Goal: Task Accomplishment & Management: Complete application form

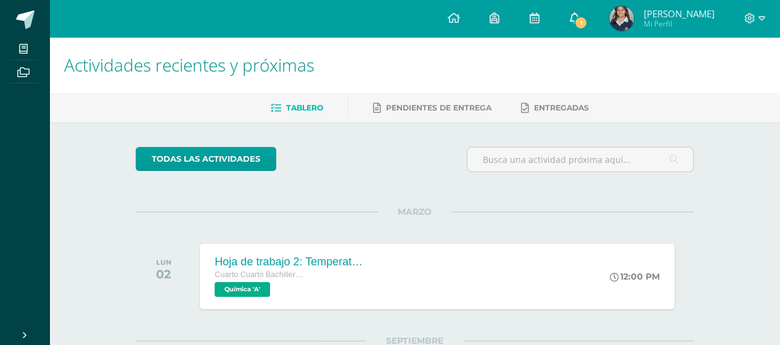
click at [579, 19] on icon at bounding box center [574, 17] width 10 height 11
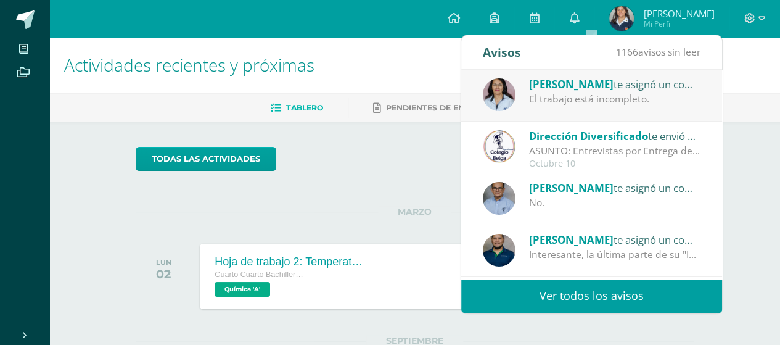
click at [600, 87] on div "Nora Bravo te asignó un comentario en 'INVESTIGACIÓN Y REDACCIÓN: Respuesta a p…" at bounding box center [614, 84] width 171 height 16
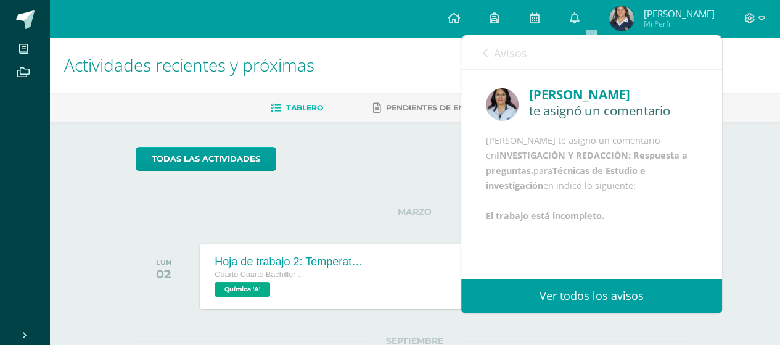
click at [513, 55] on span "Avisos" at bounding box center [510, 53] width 33 height 15
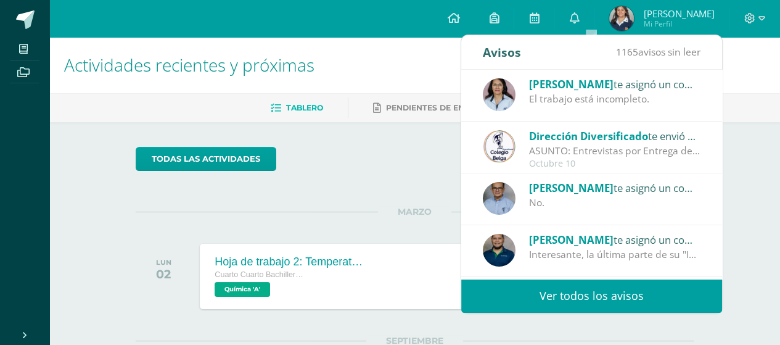
click at [542, 104] on div "El trabajo está incompleto." at bounding box center [614, 99] width 171 height 14
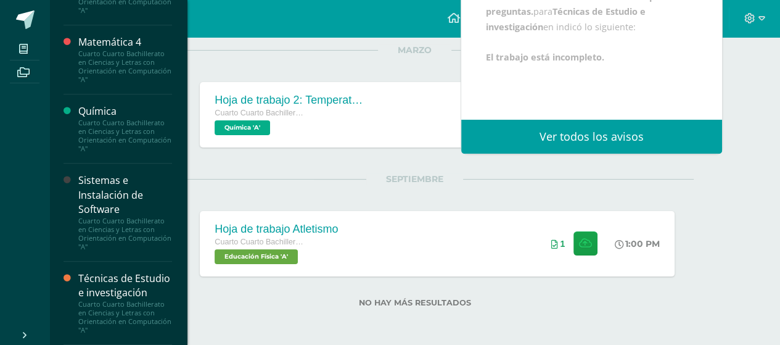
scroll to position [162, 0]
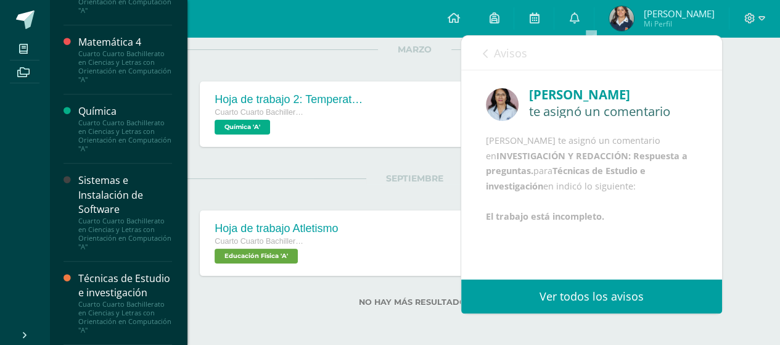
click at [145, 271] on div "Técnicas de Estudio e investigación" at bounding box center [125, 285] width 94 height 28
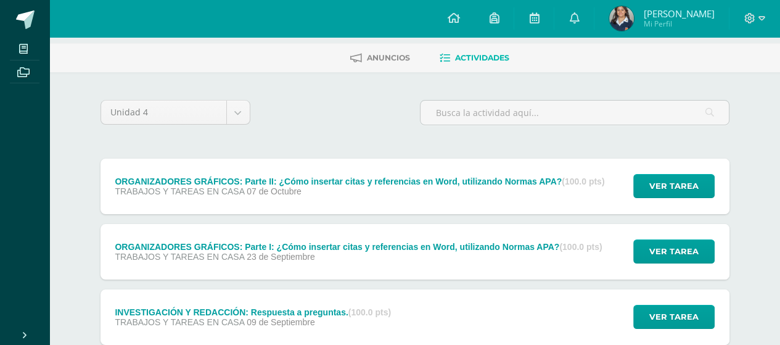
scroll to position [123, 0]
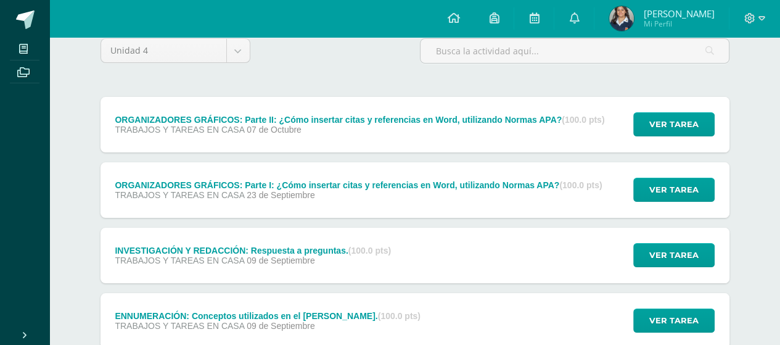
click at [296, 255] on span "09 de Septiembre" at bounding box center [281, 260] width 68 height 10
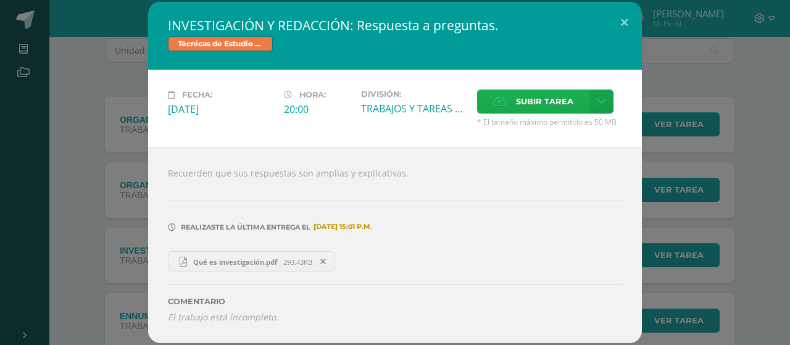
click at [497, 99] on icon at bounding box center [499, 101] width 13 height 8
click at [0, 0] on input "Subir tarea" at bounding box center [0, 0] width 0 height 0
click at [262, 261] on span "Preguntas y Respuestas.pdf" at bounding box center [241, 261] width 108 height 9
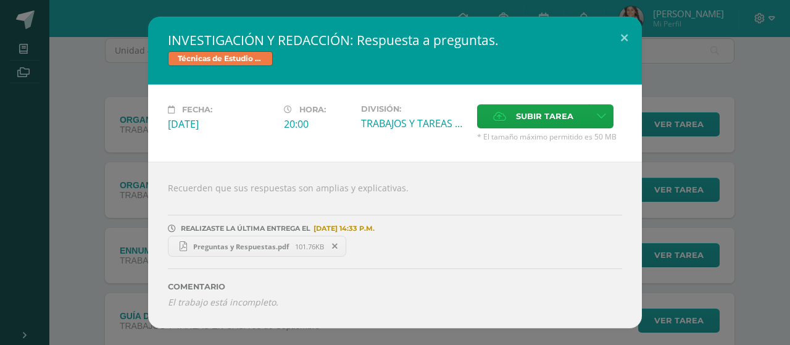
click at [249, 242] on span "Preguntas y Respuestas.pdf" at bounding box center [241, 246] width 108 height 9
click at [251, 237] on link "Preguntas y Respuestas.pdf 101.76KB" at bounding box center [257, 246] width 178 height 21
click at [629, 43] on button at bounding box center [623, 38] width 35 height 42
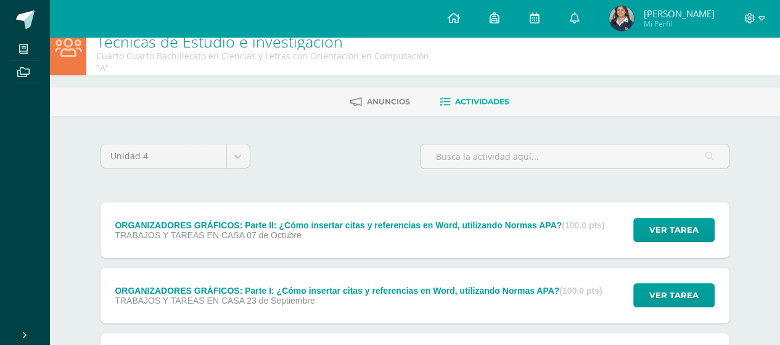
scroll to position [0, 0]
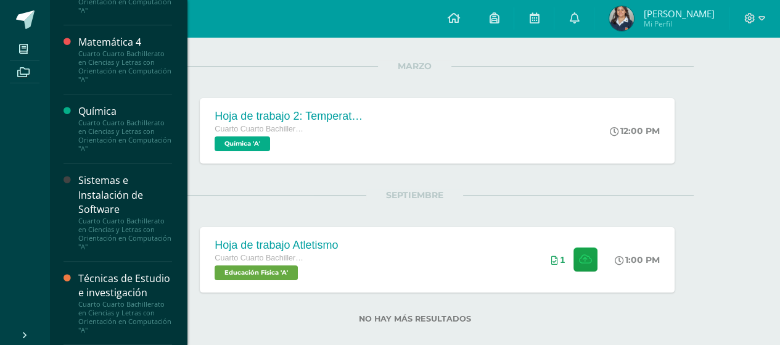
scroll to position [162, 0]
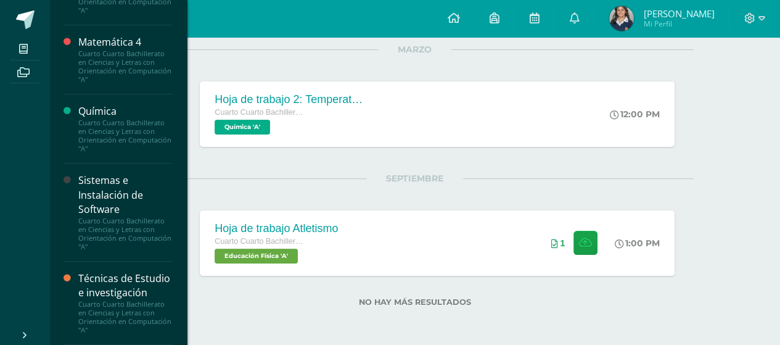
click at [107, 271] on div "Técnicas de Estudio e investigación" at bounding box center [125, 285] width 94 height 28
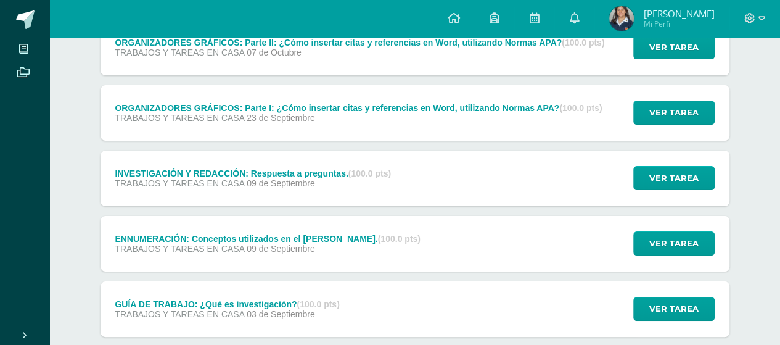
scroll to position [185, 0]
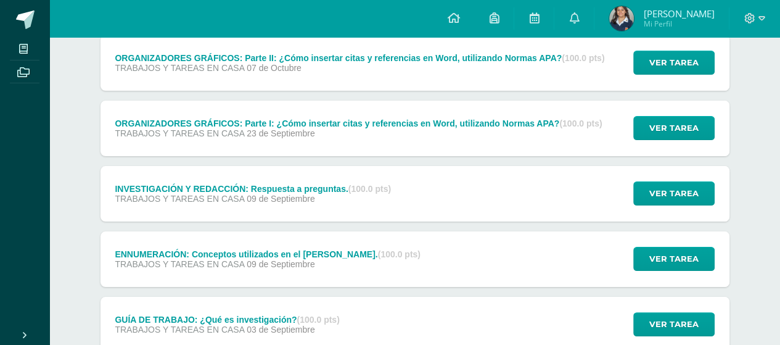
click at [229, 194] on span "TRABAJOS Y TAREAS EN CASA" at bounding box center [180, 199] width 130 height 10
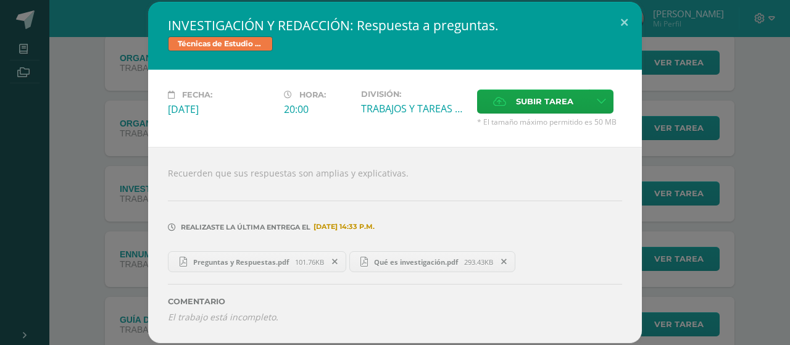
click at [337, 255] on span at bounding box center [334, 262] width 21 height 14
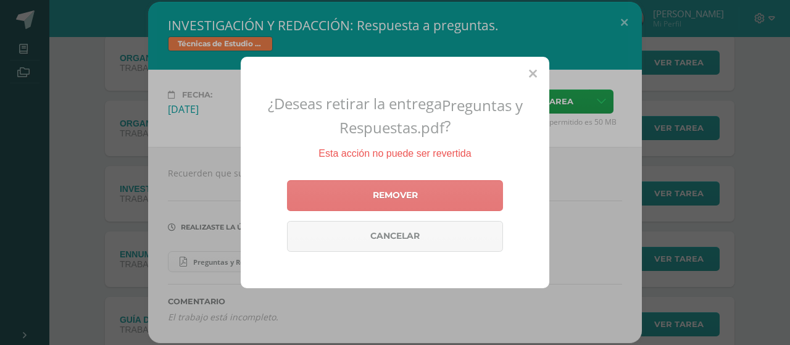
click at [351, 204] on link "Remover" at bounding box center [395, 195] width 216 height 31
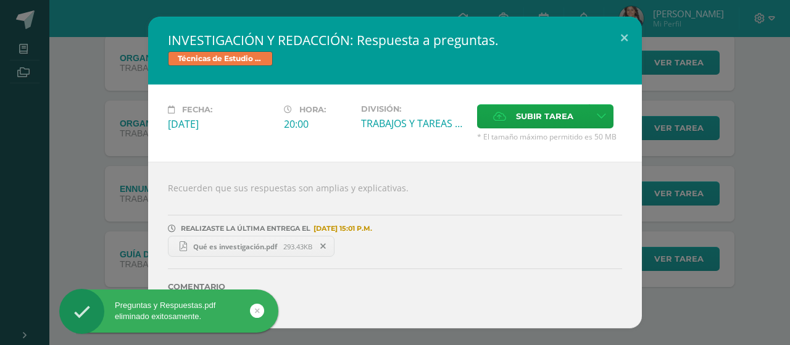
click at [323, 244] on icon at bounding box center [323, 246] width 6 height 9
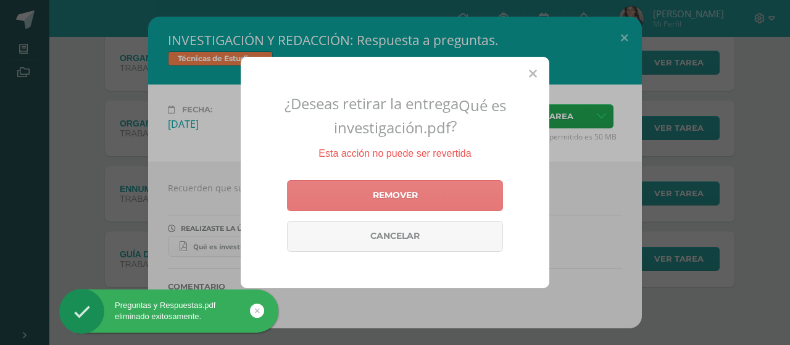
click at [342, 199] on link "Remover" at bounding box center [395, 195] width 216 height 31
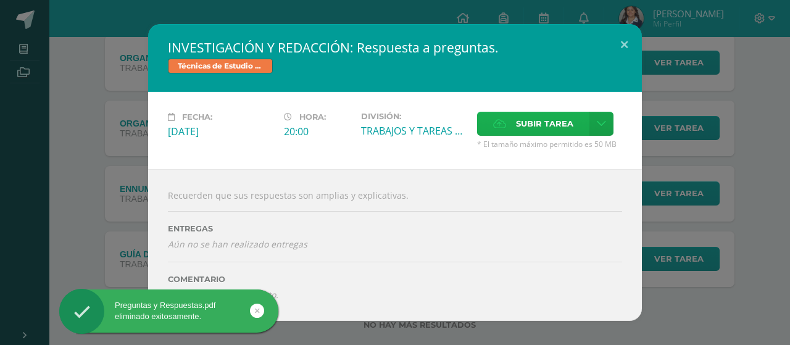
click at [523, 125] on span "Subir tarea" at bounding box center [544, 123] width 57 height 23
click at [0, 0] on input "Subir tarea" at bounding box center [0, 0] width 0 height 0
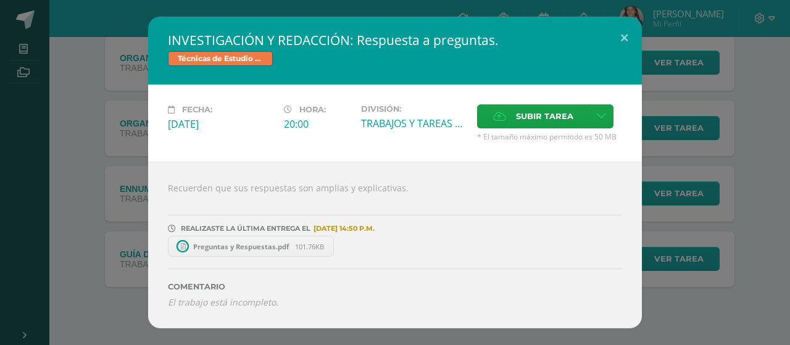
click at [250, 246] on span "Preguntas y Respuestas.pdf" at bounding box center [241, 246] width 108 height 9
click at [622, 35] on button at bounding box center [623, 38] width 35 height 42
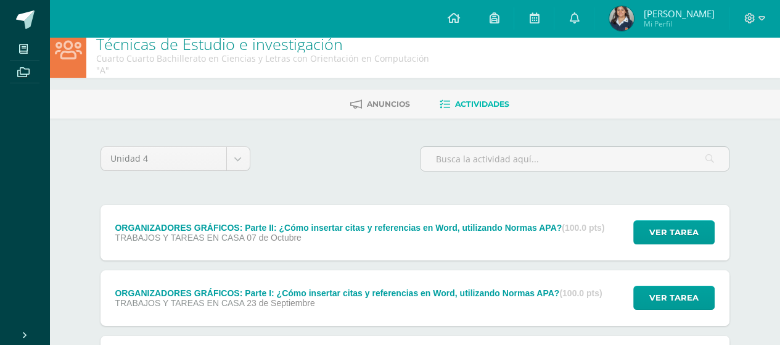
scroll to position [0, 0]
